Goal: Navigation & Orientation: Find specific page/section

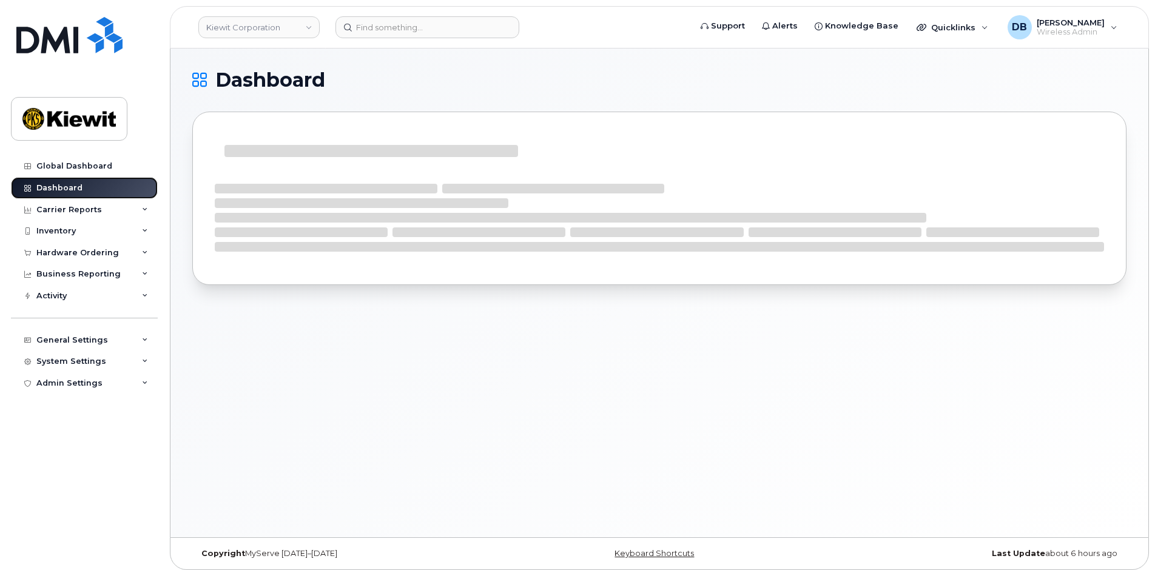
click at [49, 187] on div "Dashboard" at bounding box center [59, 188] width 46 height 10
click at [390, 22] on input at bounding box center [428, 27] width 184 height 22
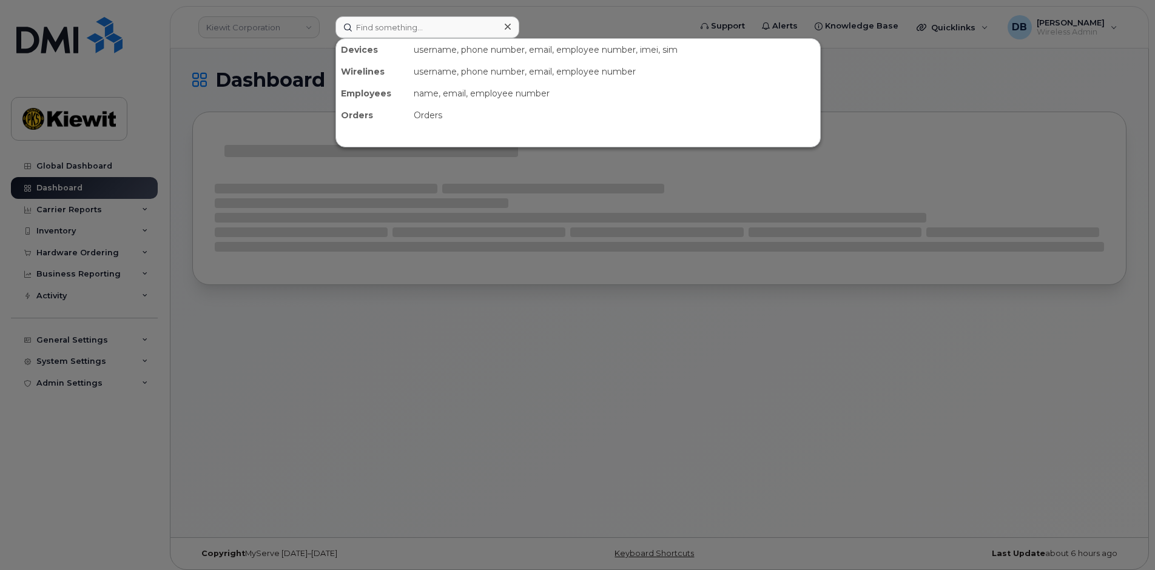
click at [386, 369] on div at bounding box center [577, 285] width 1155 height 570
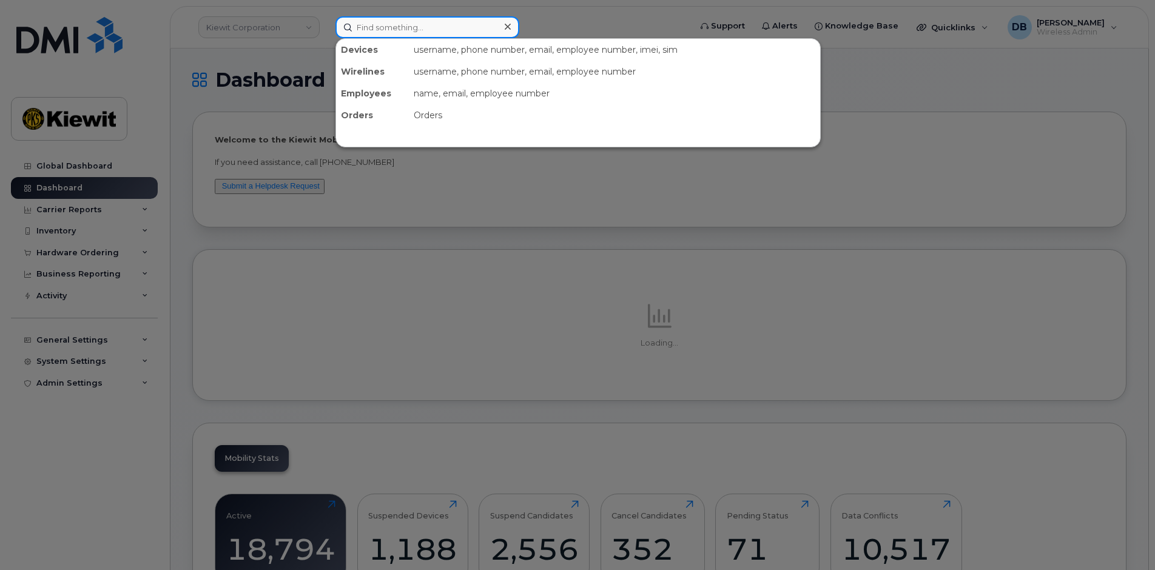
click at [393, 29] on input at bounding box center [428, 27] width 184 height 22
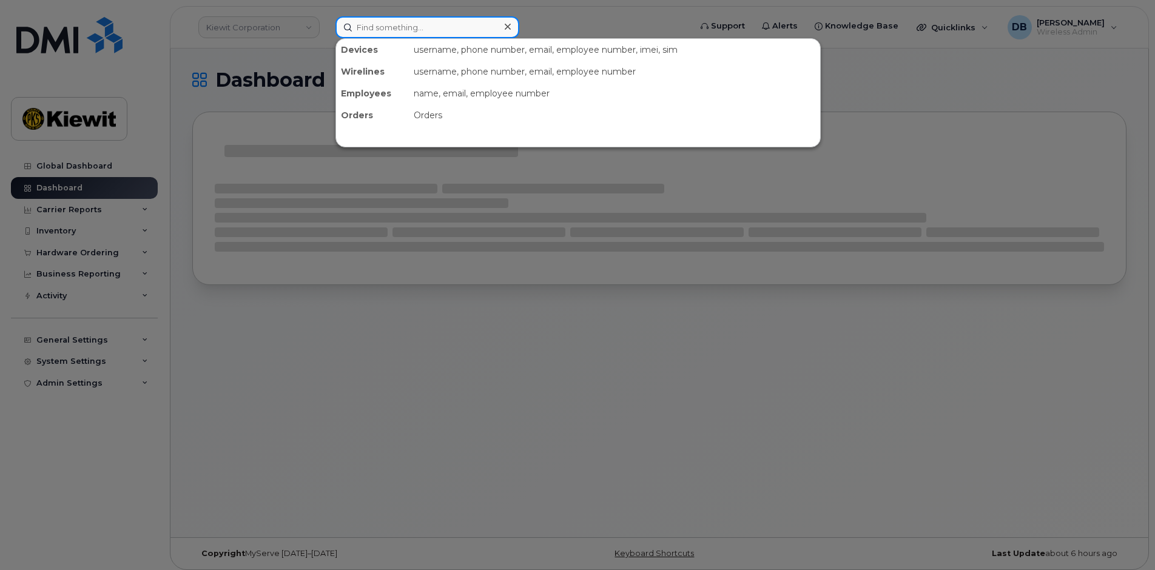
click at [397, 25] on input at bounding box center [428, 27] width 184 height 22
click at [429, 31] on input at bounding box center [428, 27] width 184 height 22
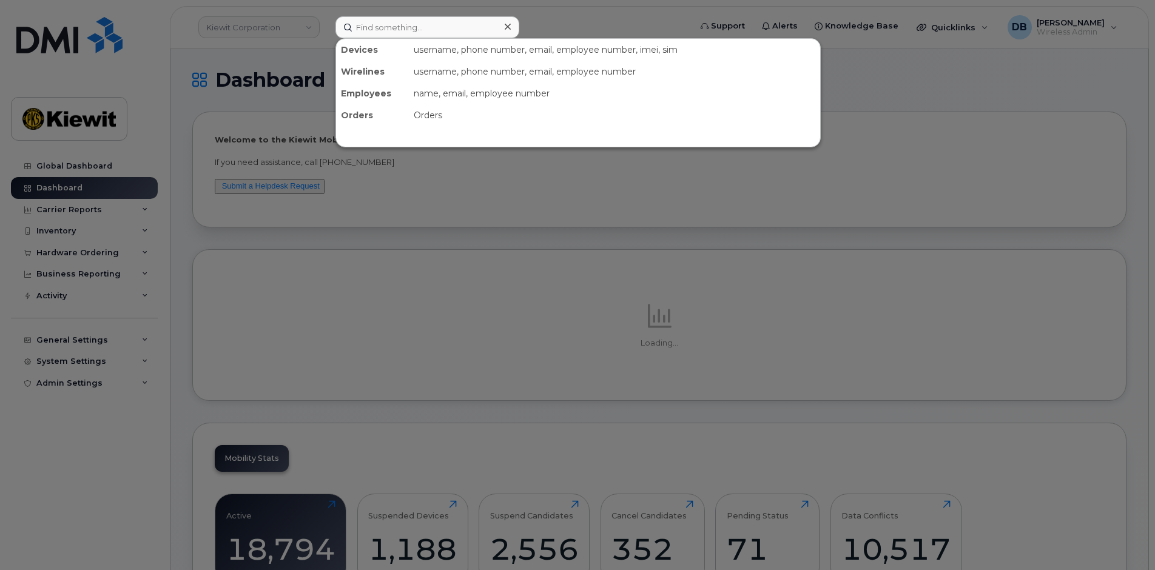
click at [567, 238] on div at bounding box center [577, 285] width 1155 height 570
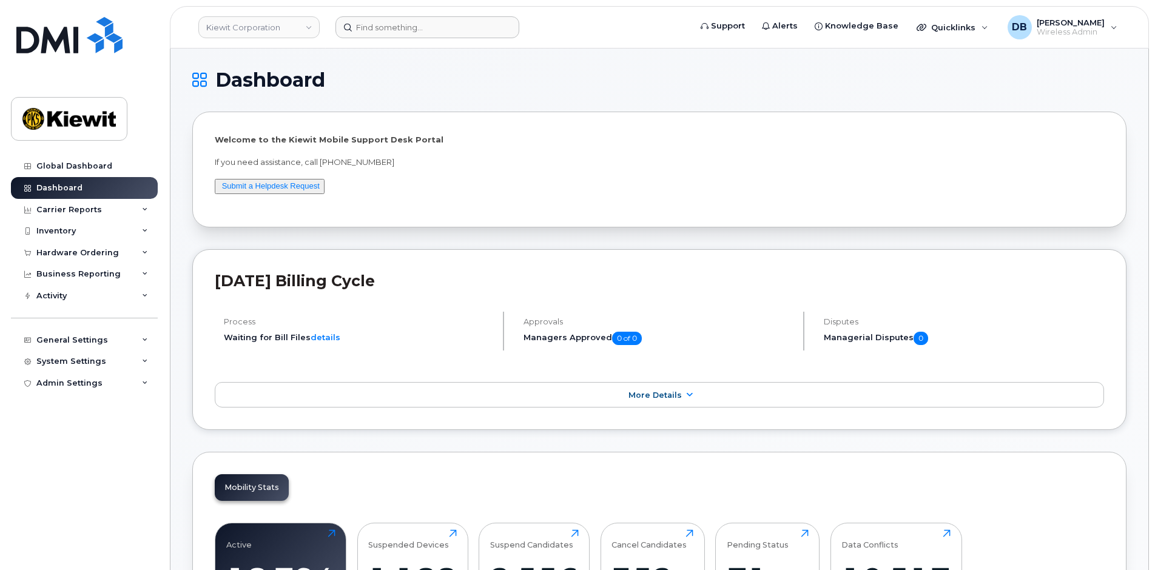
click at [185, 24] on header "Kiewit Corporation Support Alerts Knowledge Base Quicklinks Suspend / Cancel De…" at bounding box center [659, 27] width 979 height 42
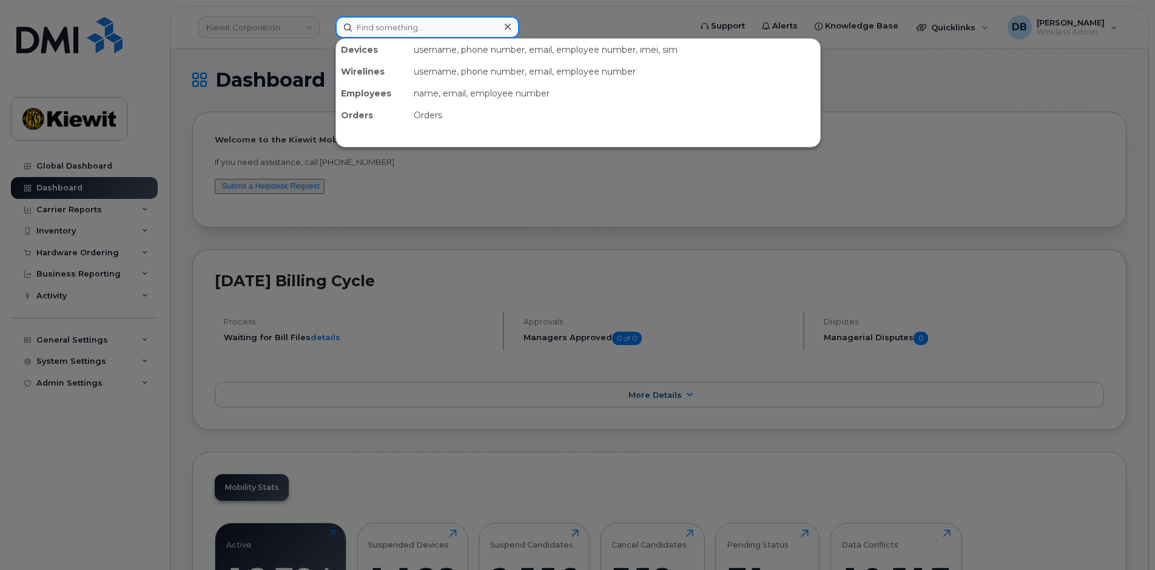
click at [372, 28] on input at bounding box center [428, 27] width 184 height 22
click at [403, 22] on input at bounding box center [428, 27] width 184 height 22
click at [585, 16] on div at bounding box center [577, 285] width 1155 height 570
click at [357, 24] on input at bounding box center [428, 27] width 184 height 22
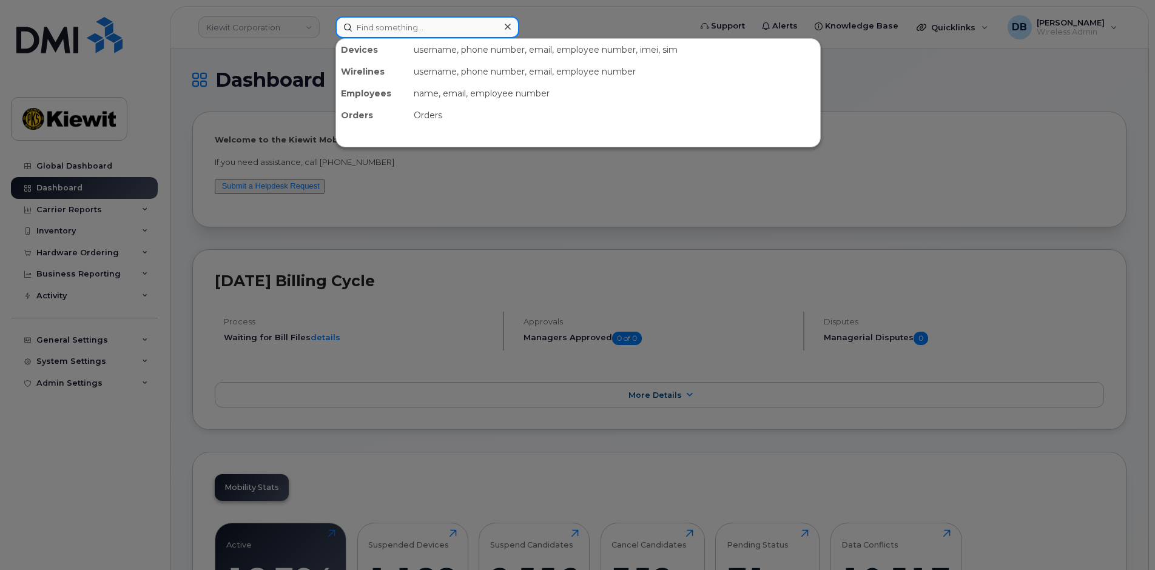
click at [357, 24] on input at bounding box center [428, 27] width 184 height 22
click at [806, 204] on div at bounding box center [577, 285] width 1155 height 570
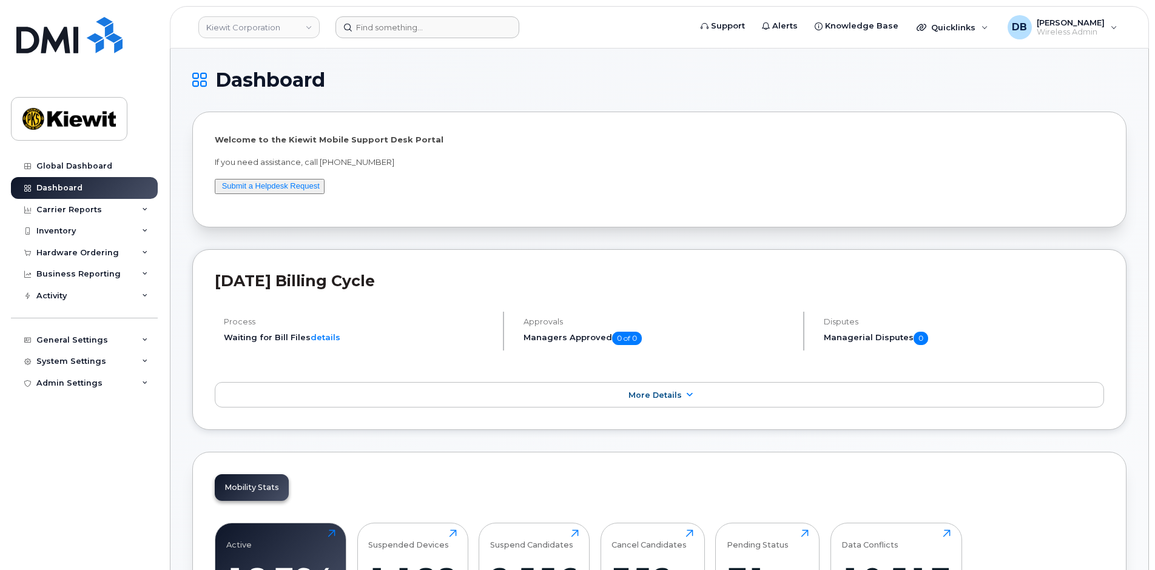
click at [722, 193] on div "Welcome to the Kiewit Mobile Support Desk Portal If you need assistance, call 8…" at bounding box center [659, 169] width 889 height 71
click at [504, 84] on h1 "Dashboard" at bounding box center [656, 79] width 928 height 19
